Goal: Communication & Community: Answer question/provide support

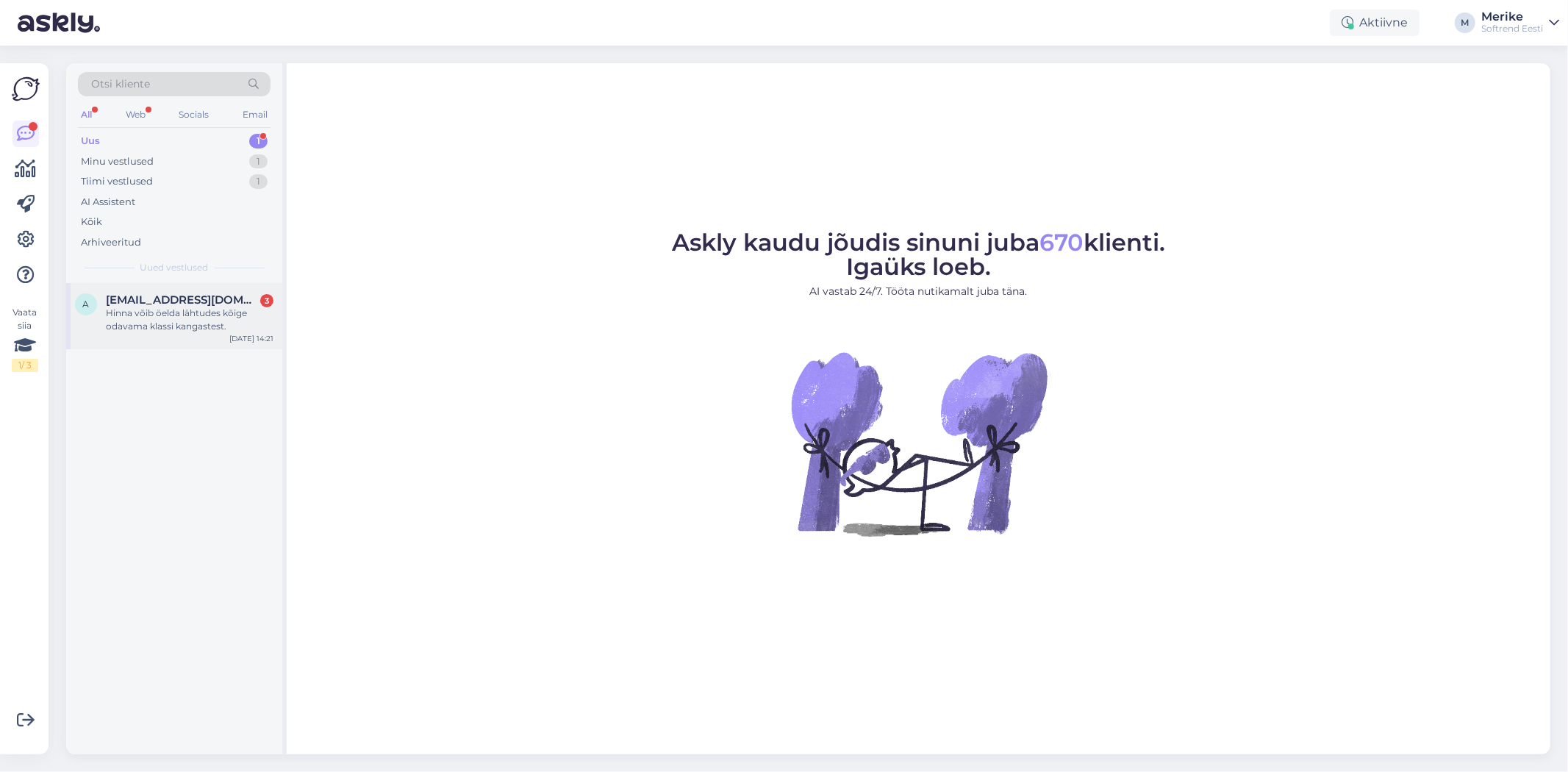
click at [173, 313] on div "Hinna võib öelda lähtudes kõige odavama klassi kangastest." at bounding box center [190, 320] width 168 height 26
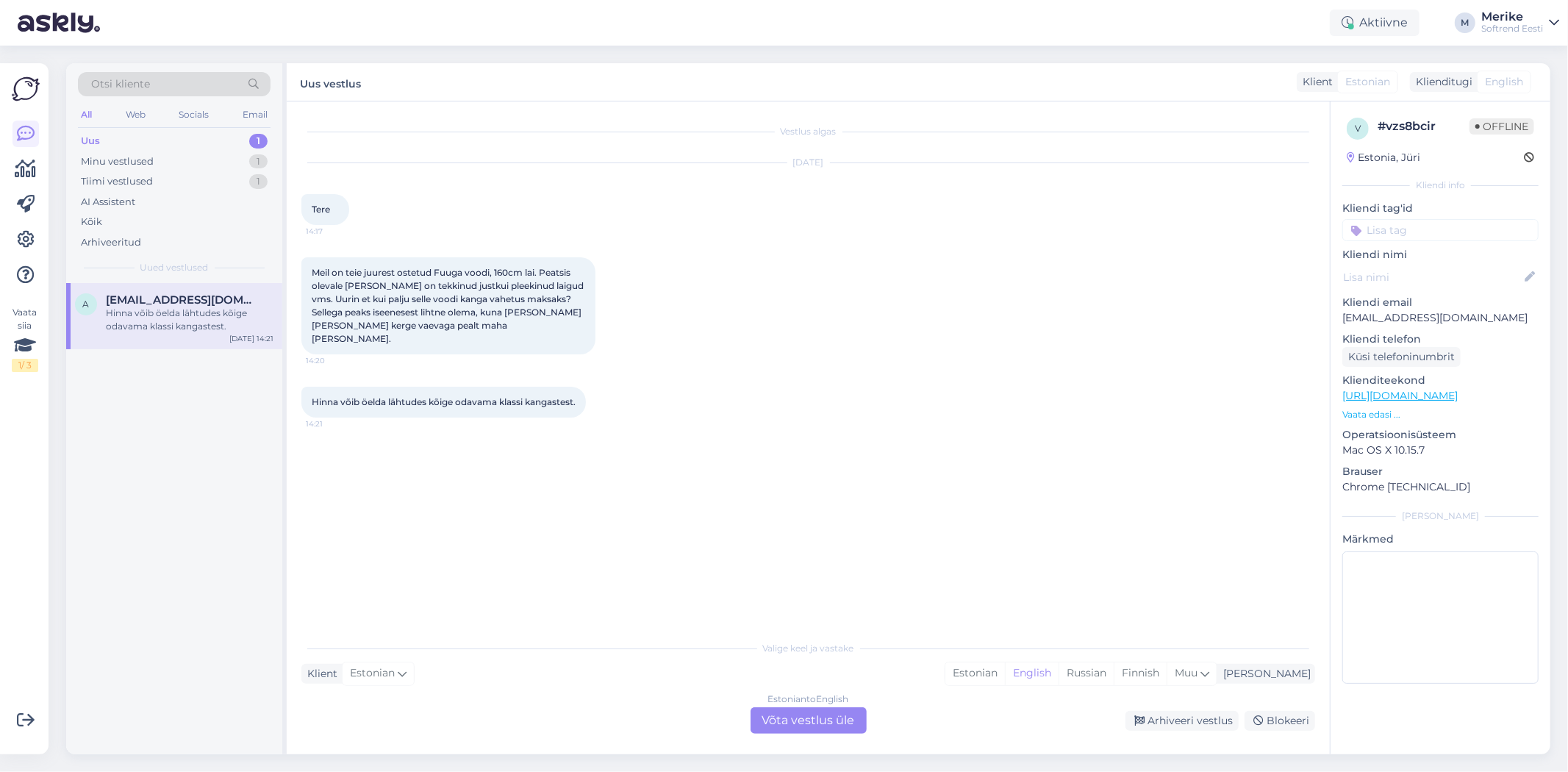
click at [789, 715] on div "Estonian to English Võta vestlus üle" at bounding box center [809, 721] width 116 height 26
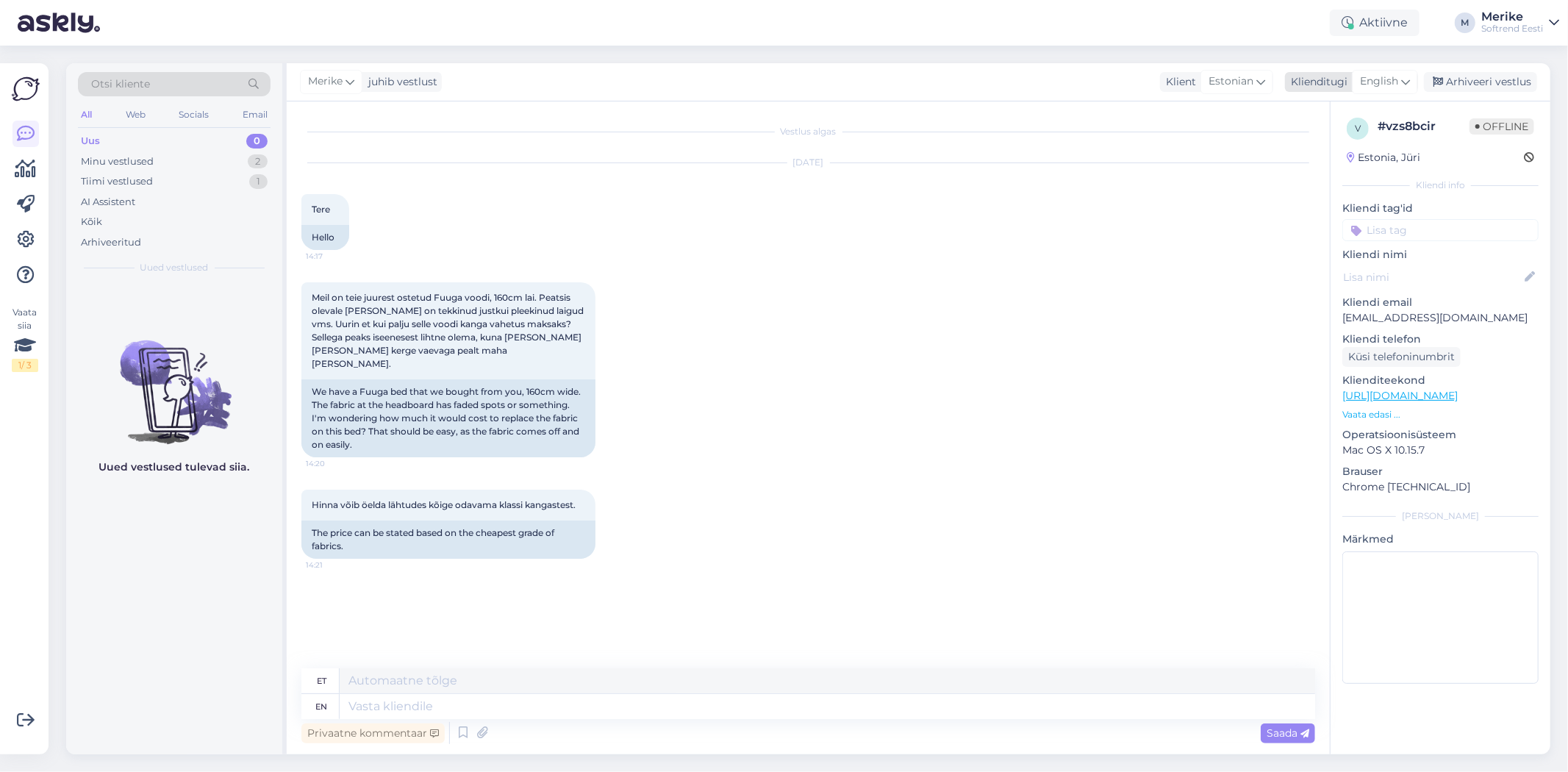
click at [1402, 77] on icon at bounding box center [1405, 81] width 9 height 16
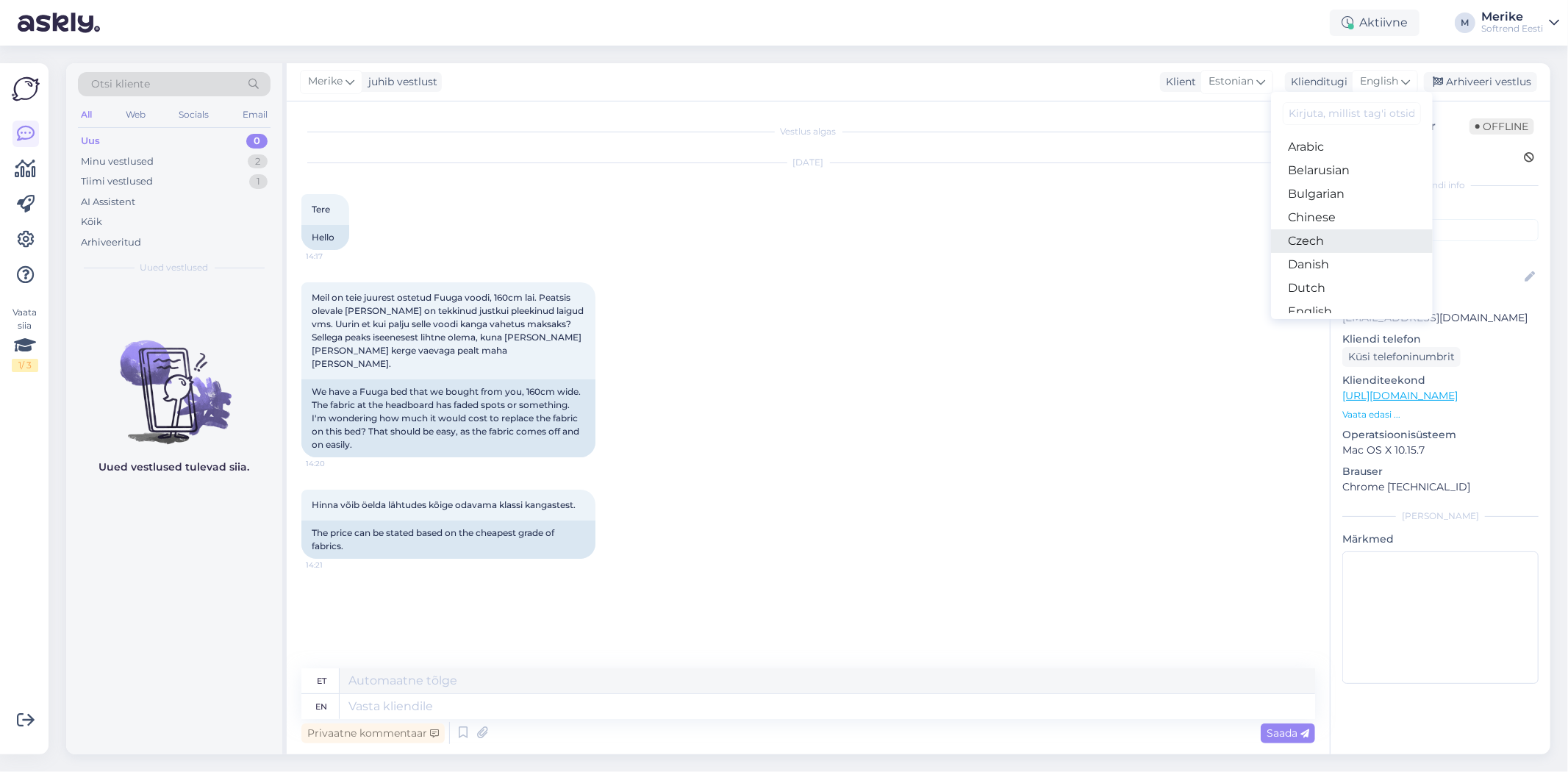
scroll to position [81, 0]
click at [1319, 266] on link "Estonian" at bounding box center [1351, 253] width 162 height 23
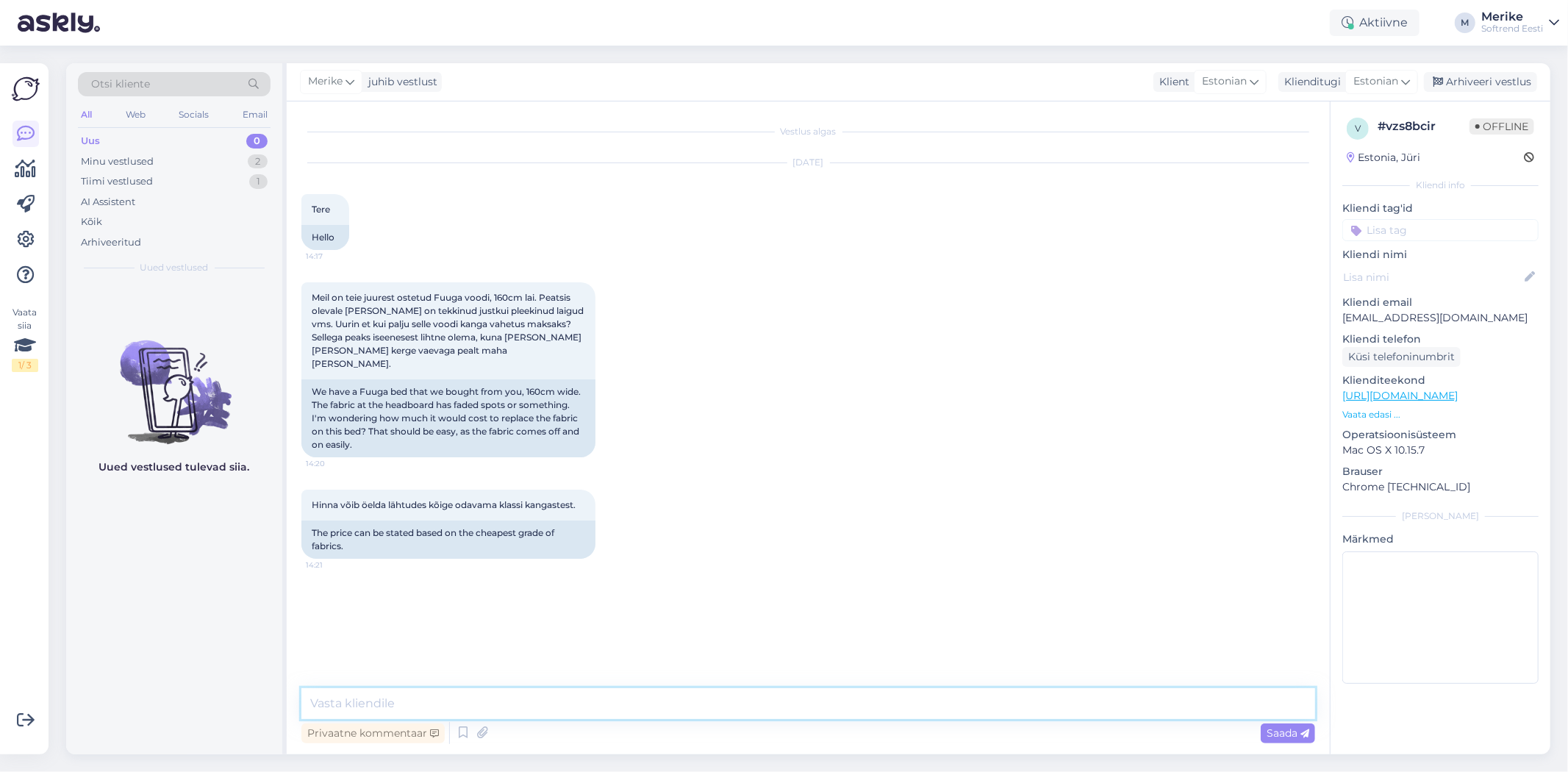
click at [346, 710] on textarea at bounding box center [808, 704] width 1014 height 31
type textarea "Tere"
type textarea "h"
click at [303, 700] on textarea "180 euri a" at bounding box center [808, 704] width 1014 height 31
click at [445, 708] on textarea "alates 180 euri a" at bounding box center [808, 704] width 1014 height 31
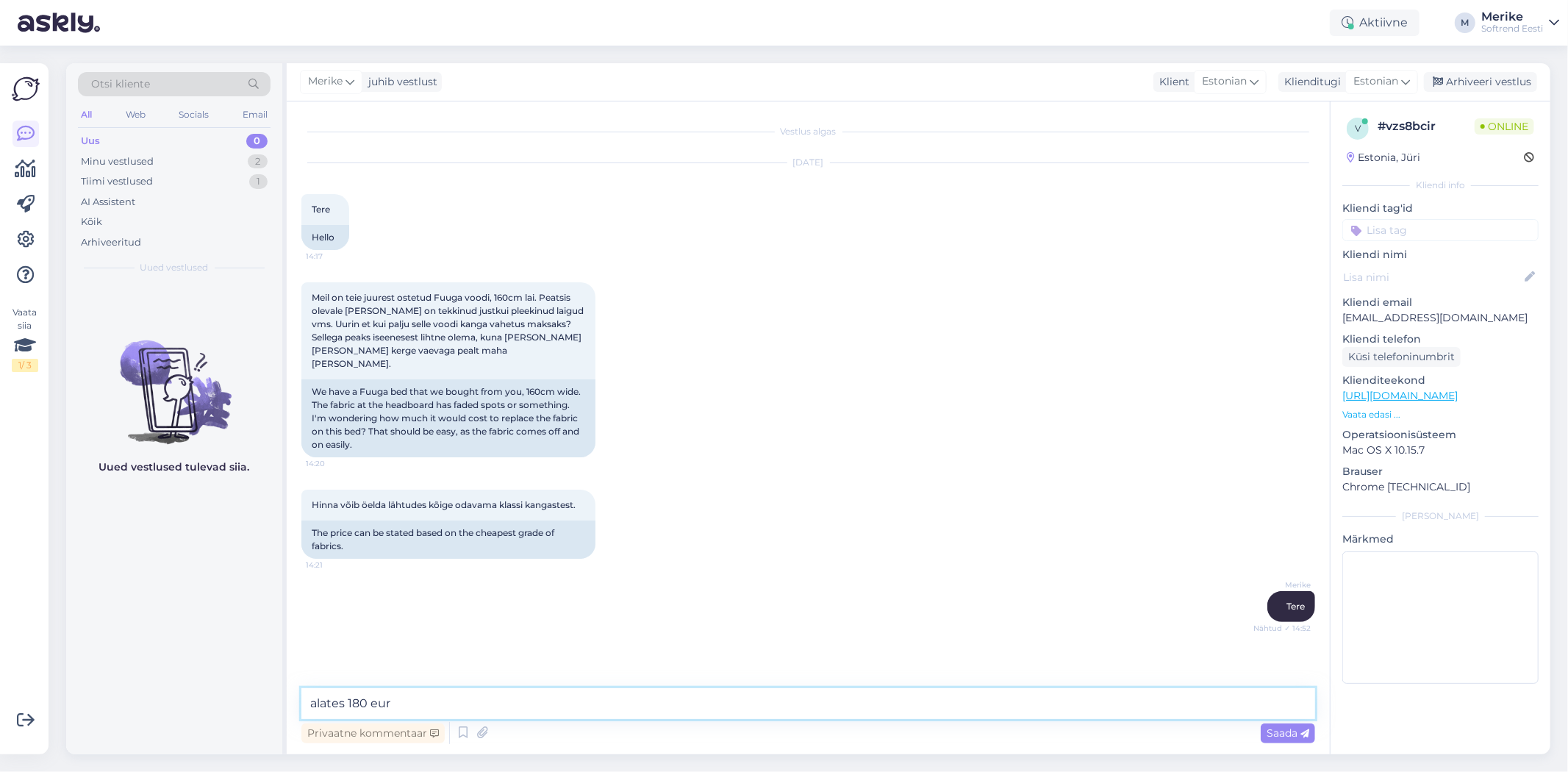
click at [324, 702] on textarea "alates 180 eur" at bounding box center [808, 704] width 1014 height 31
type textarea "Alates 180 eur"
click at [1287, 733] on span "Saada" at bounding box center [1287, 733] width 43 height 13
